Goal: Transaction & Acquisition: Purchase product/service

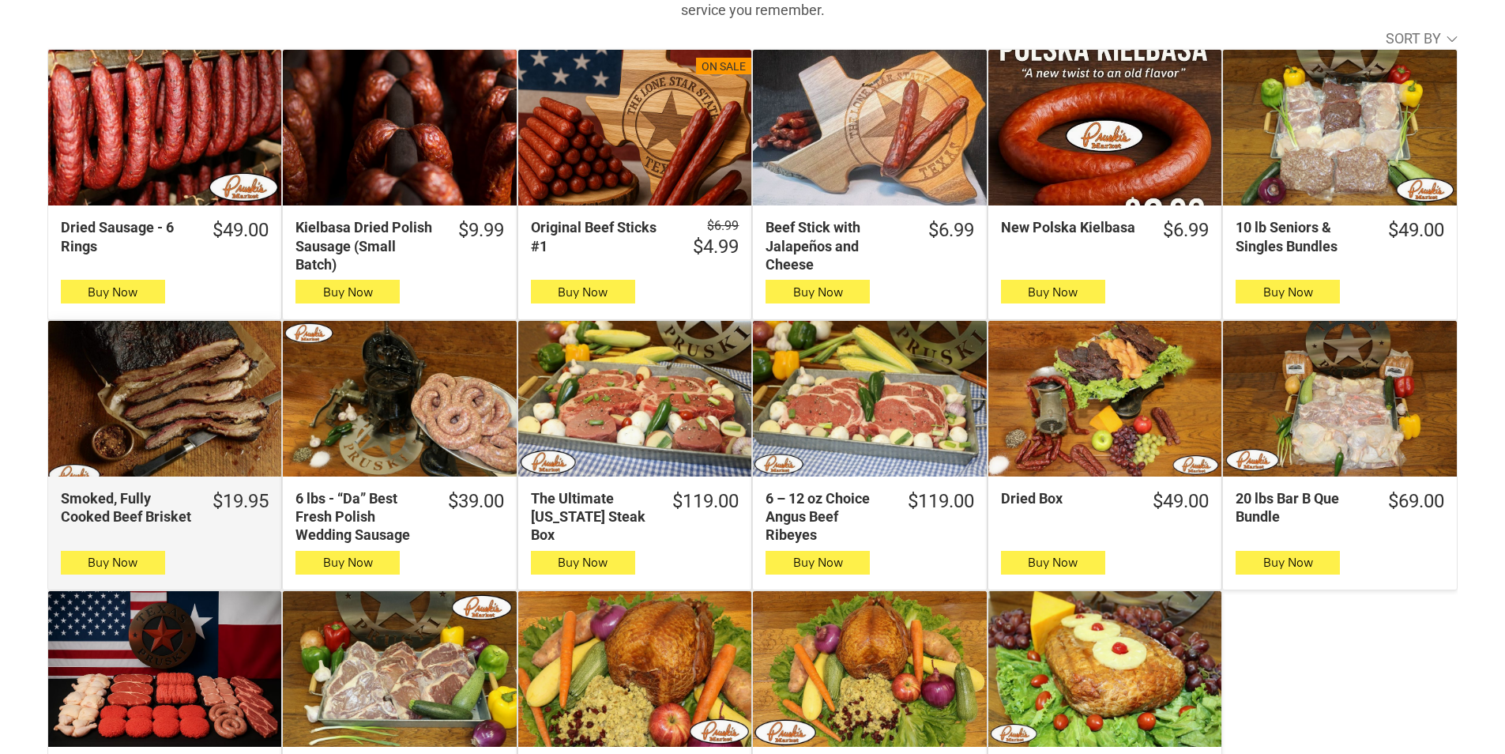
scroll to position [632, 0]
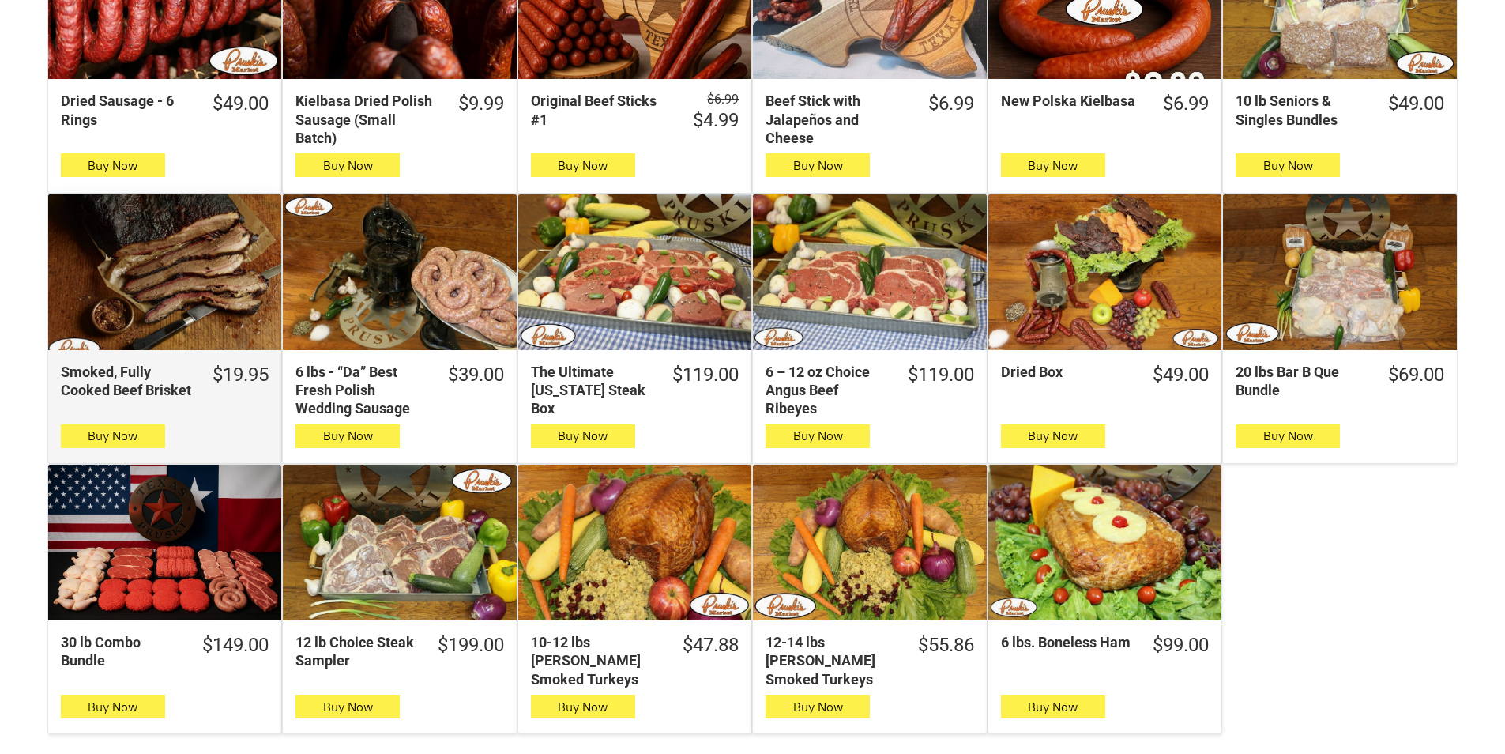
click at [175, 236] on div "Smoked, Fully Cooked Beef Brisket" at bounding box center [164, 272] width 233 height 156
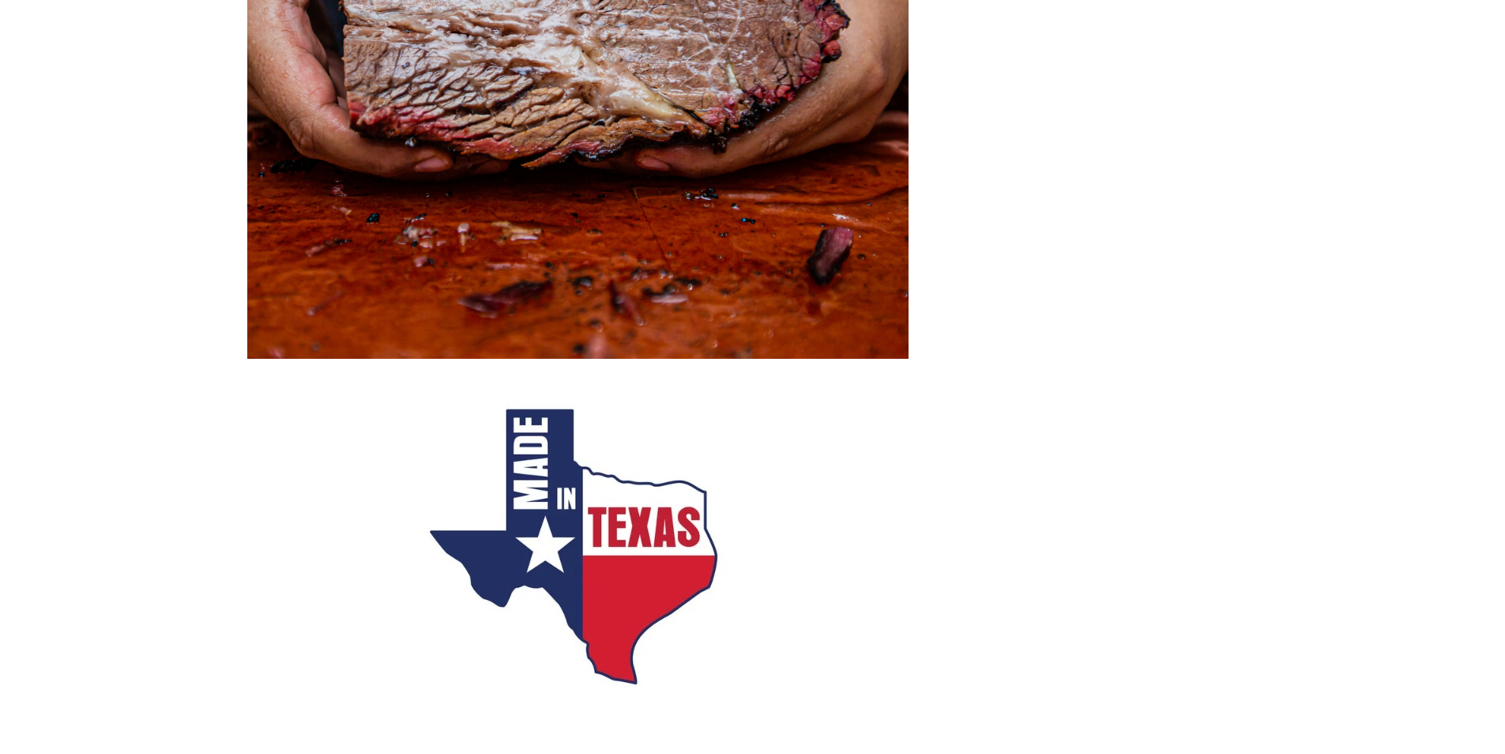
scroll to position [1659, 0]
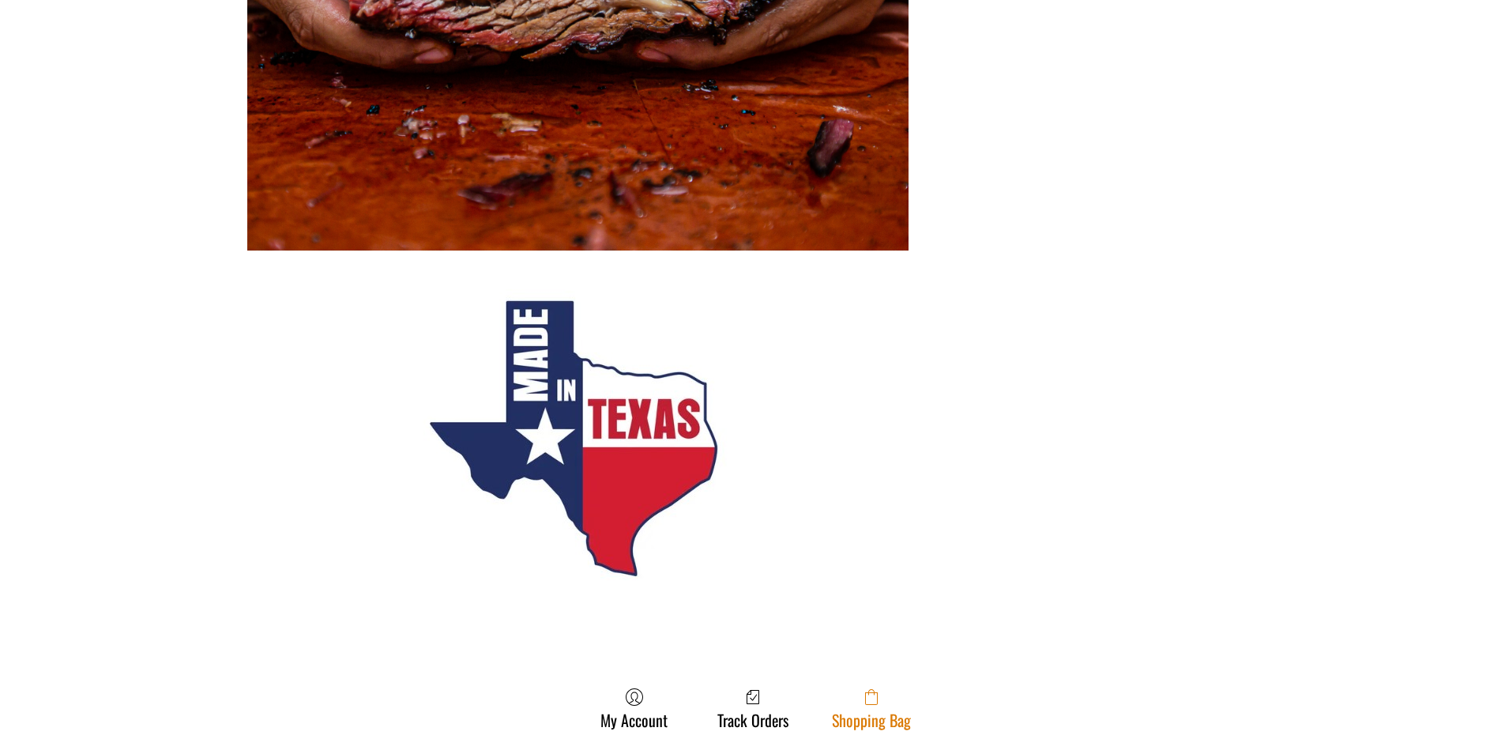
click at [830, 698] on link "Shopping Bag" at bounding box center [871, 708] width 95 height 42
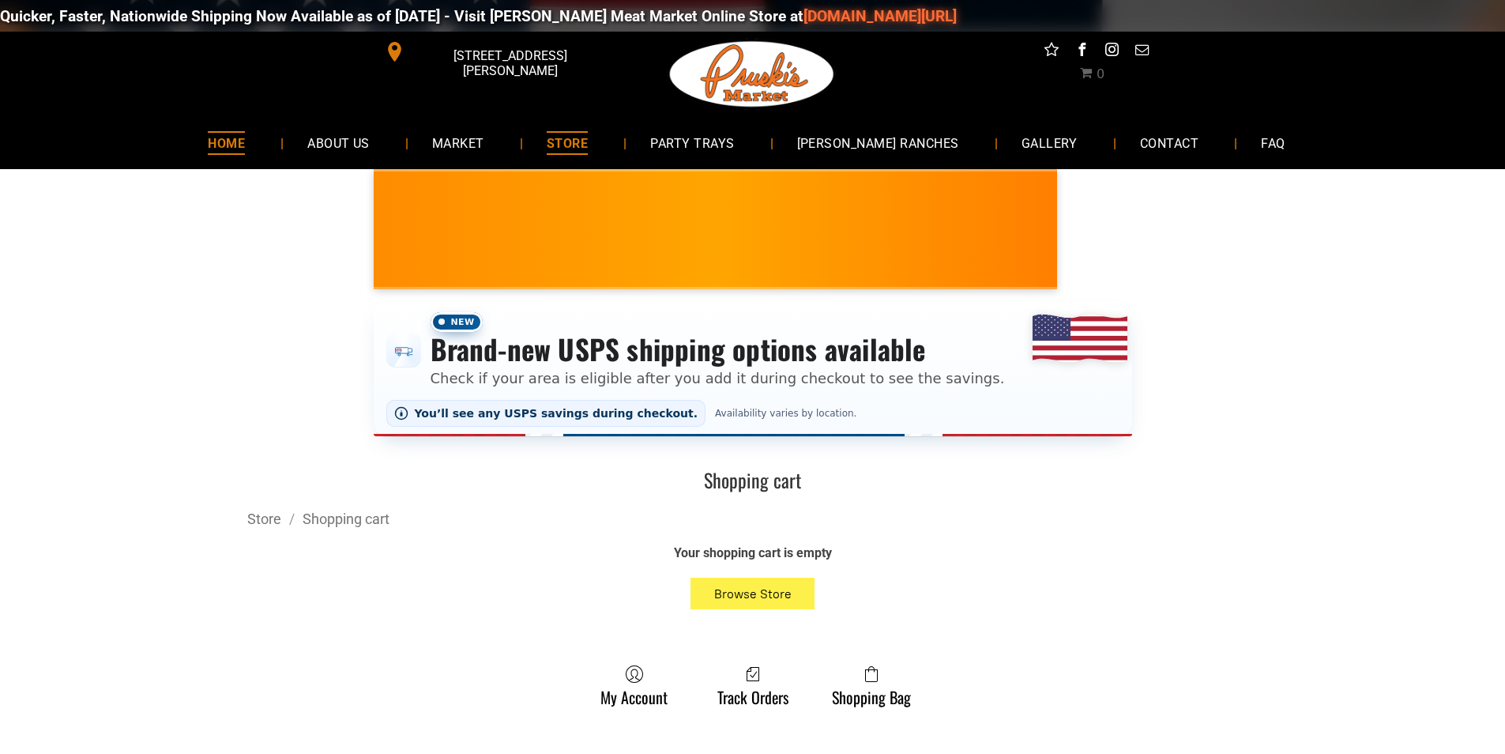
click at [269, 152] on link "HOME" at bounding box center [226, 143] width 85 height 42
